Goal: Task Accomplishment & Management: Use online tool/utility

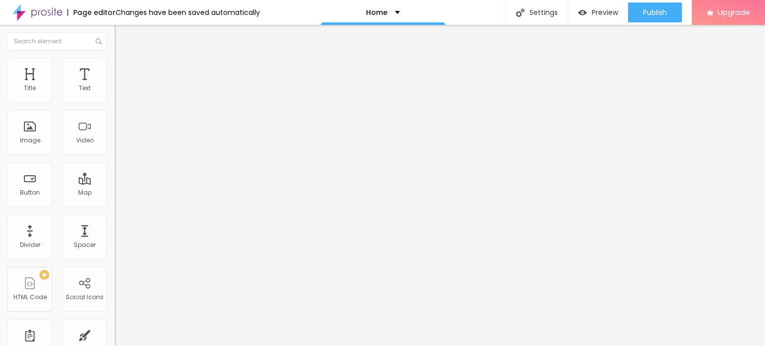
click at [115, 86] on span "Change image" at bounding box center [141, 81] width 53 height 8
click at [38, 181] on div "Button" at bounding box center [29, 184] width 45 height 45
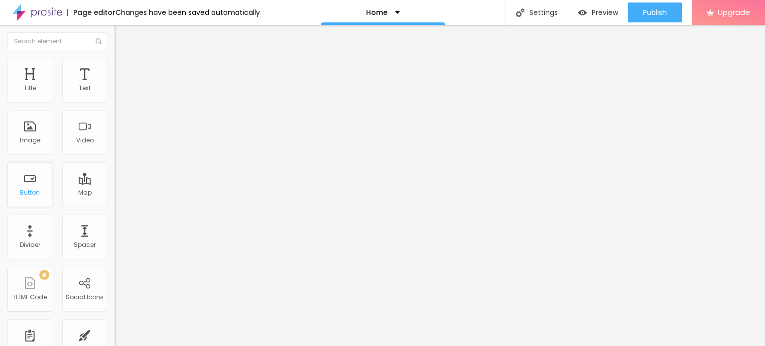
click at [30, 184] on div "Button" at bounding box center [29, 184] width 45 height 45
click at [115, 94] on input "Click me" at bounding box center [175, 89] width 120 height 10
paste input "Whatsapp Now 📞 9136456545"
type input "Whatsapp Now 📞 9136456545"
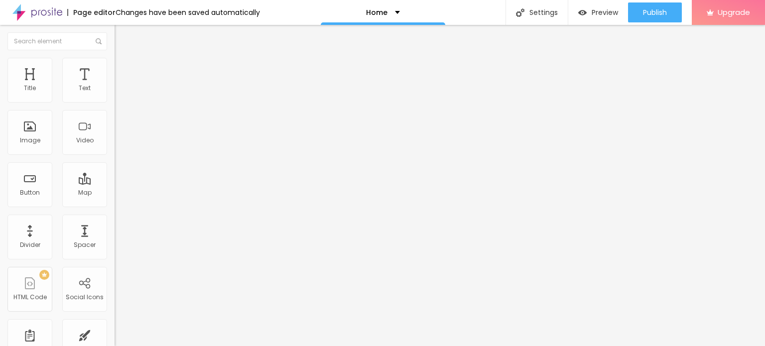
scroll to position [0, 0]
click at [115, 202] on input "https://" at bounding box center [175, 200] width 120 height 10
paste input "www.sunainasingh.com/"
type input "https://www.sunainasingh.com/"
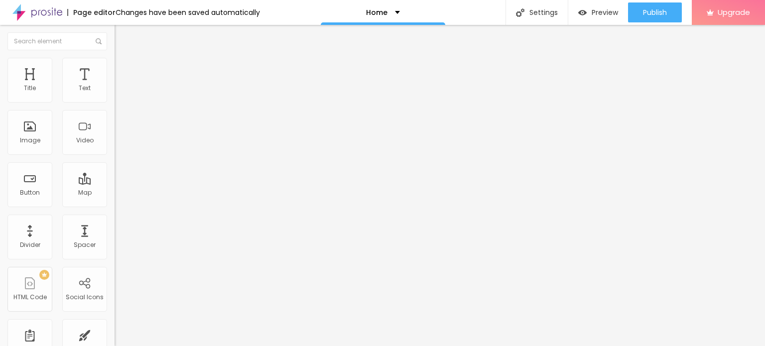
scroll to position [0, 0]
click at [115, 223] on div "Open in new tab" at bounding box center [172, 220] width 115 height 5
click at [115, 86] on span "Add image" at bounding box center [135, 81] width 41 height 8
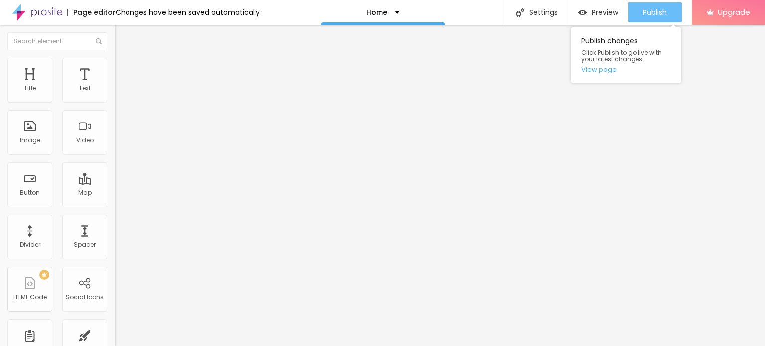
click at [651, 15] on span "Publish" at bounding box center [655, 12] width 24 height 8
click at [613, 69] on link "View page" at bounding box center [626, 69] width 90 height 6
